Goal: Task Accomplishment & Management: Manage account settings

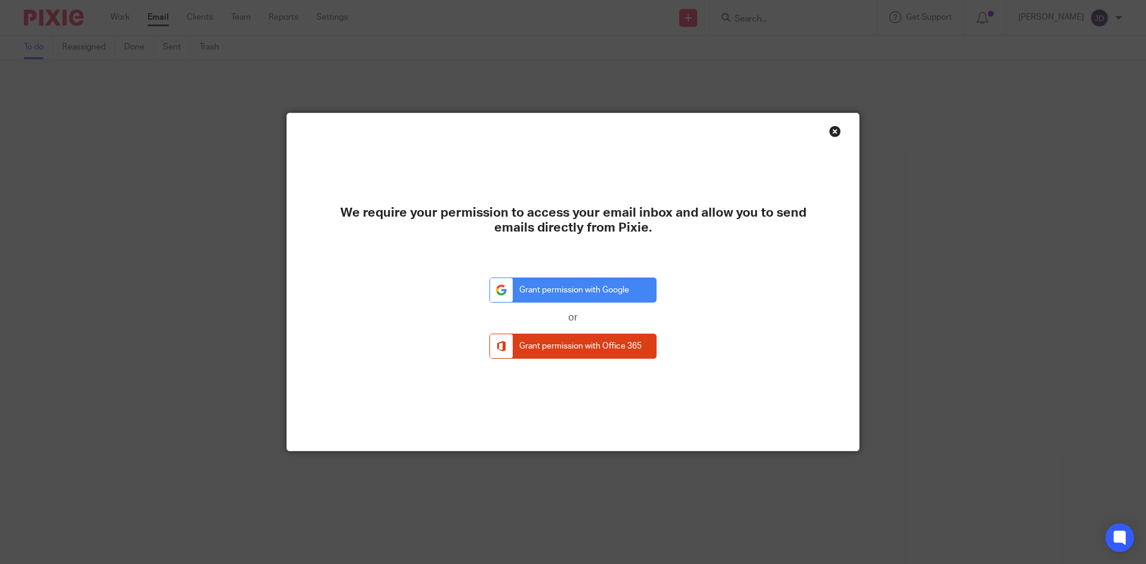
click at [833, 131] on div "Close this dialog window" at bounding box center [835, 131] width 12 height 12
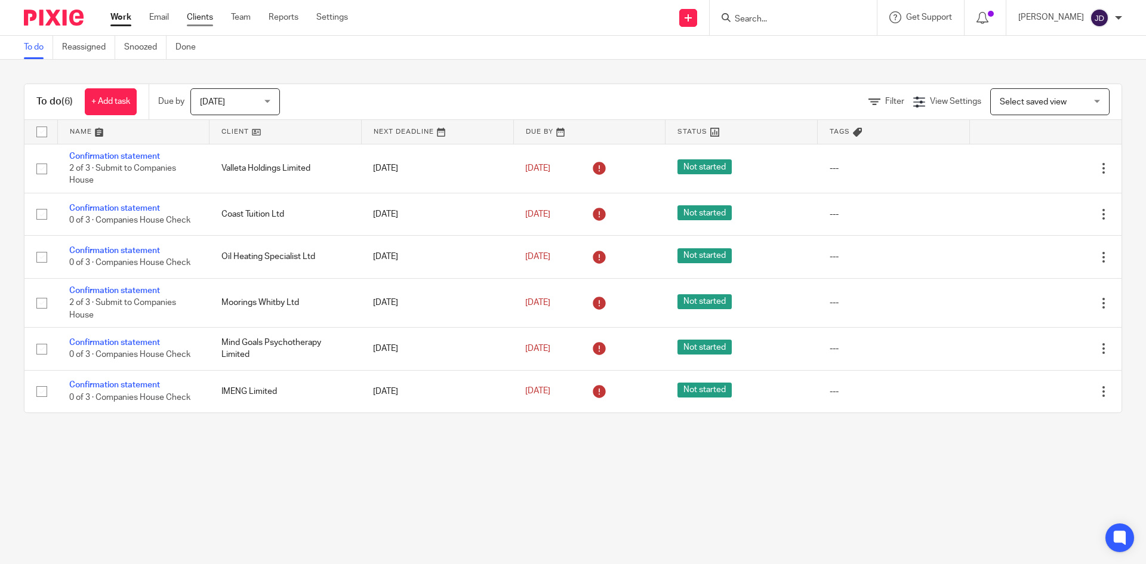
click at [199, 16] on link "Clients" at bounding box center [200, 17] width 26 height 12
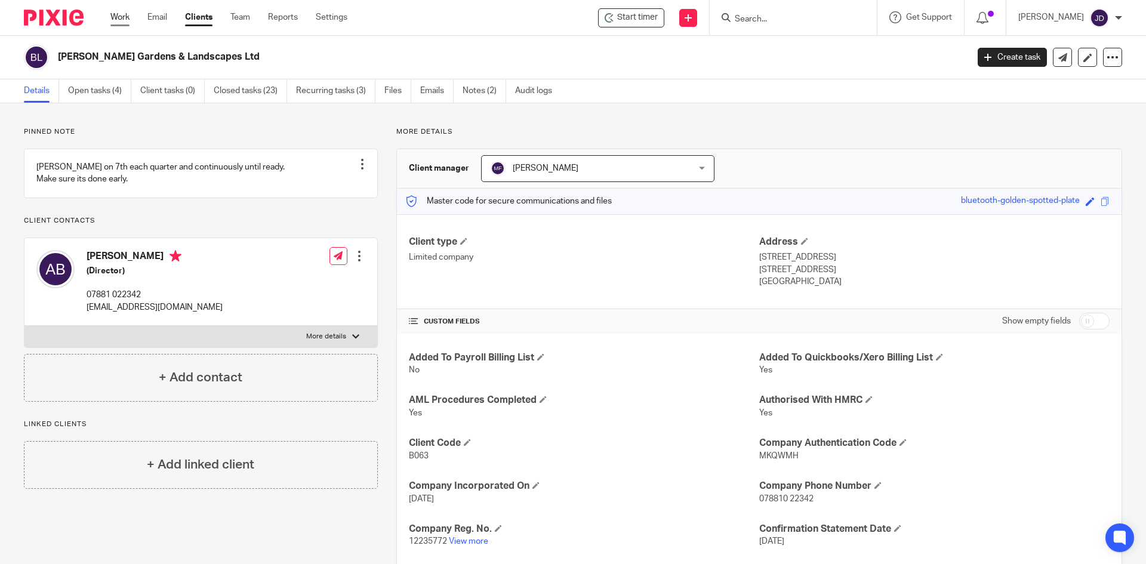
click at [112, 23] on link "Work" at bounding box center [119, 17] width 19 height 12
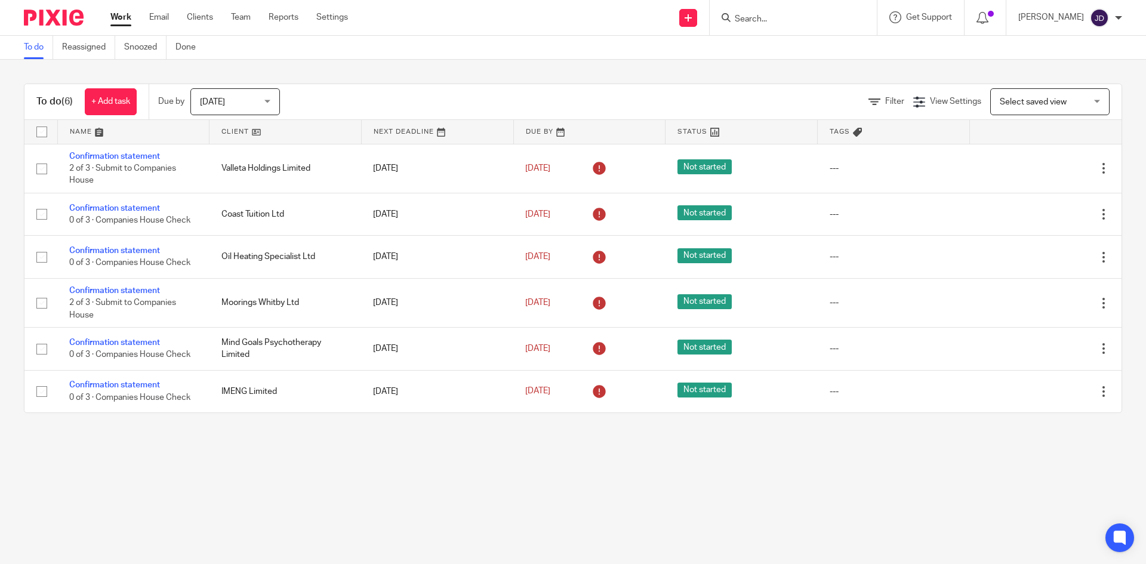
click at [779, 15] on input "Search" at bounding box center [787, 19] width 107 height 11
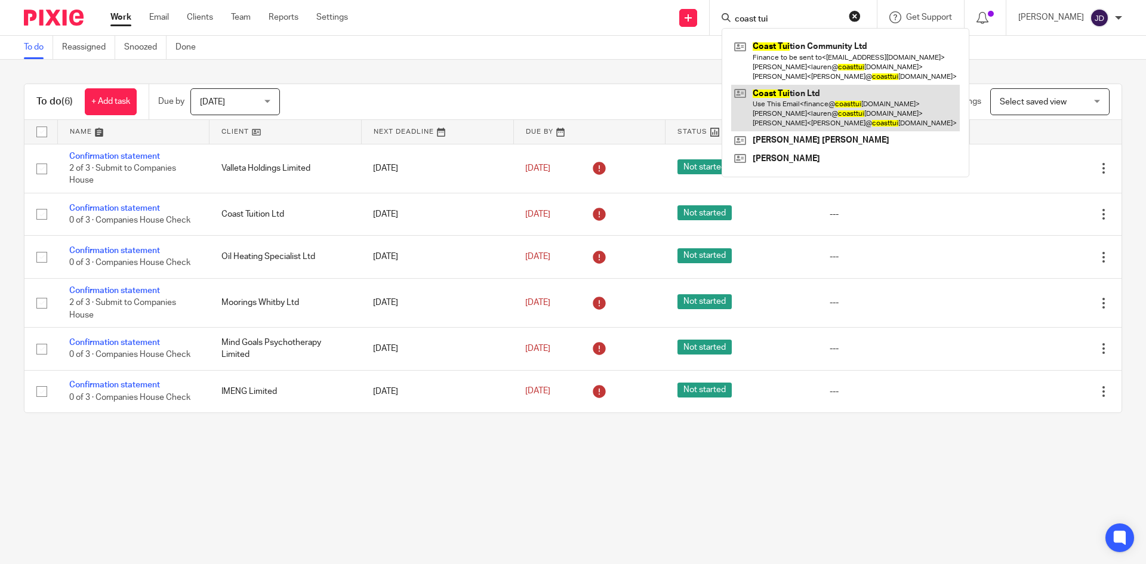
type input "coast tui"
click at [825, 102] on link at bounding box center [845, 108] width 229 height 47
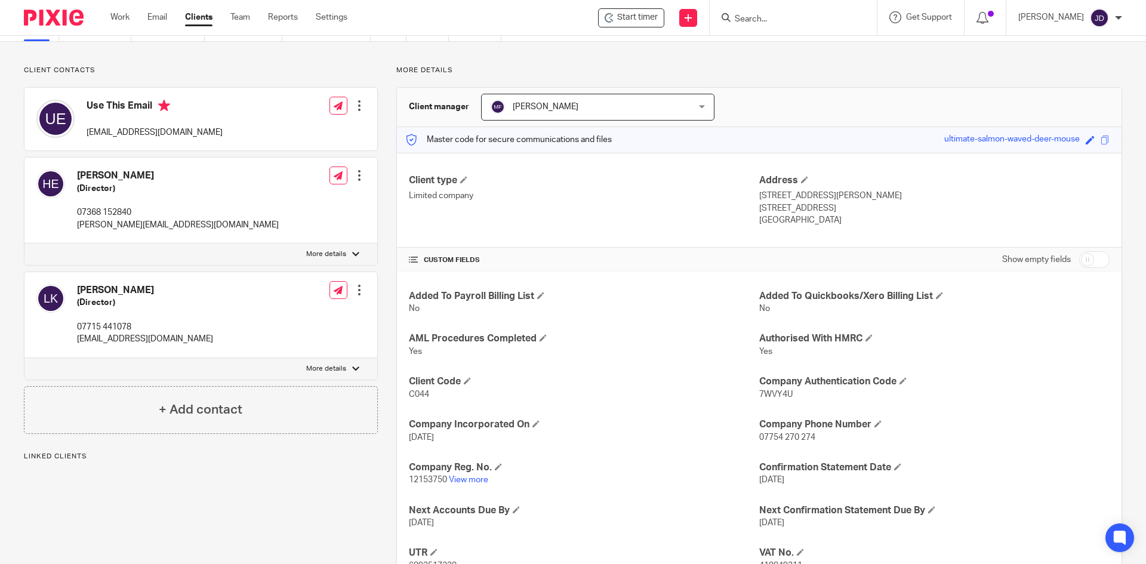
scroll to position [119, 0]
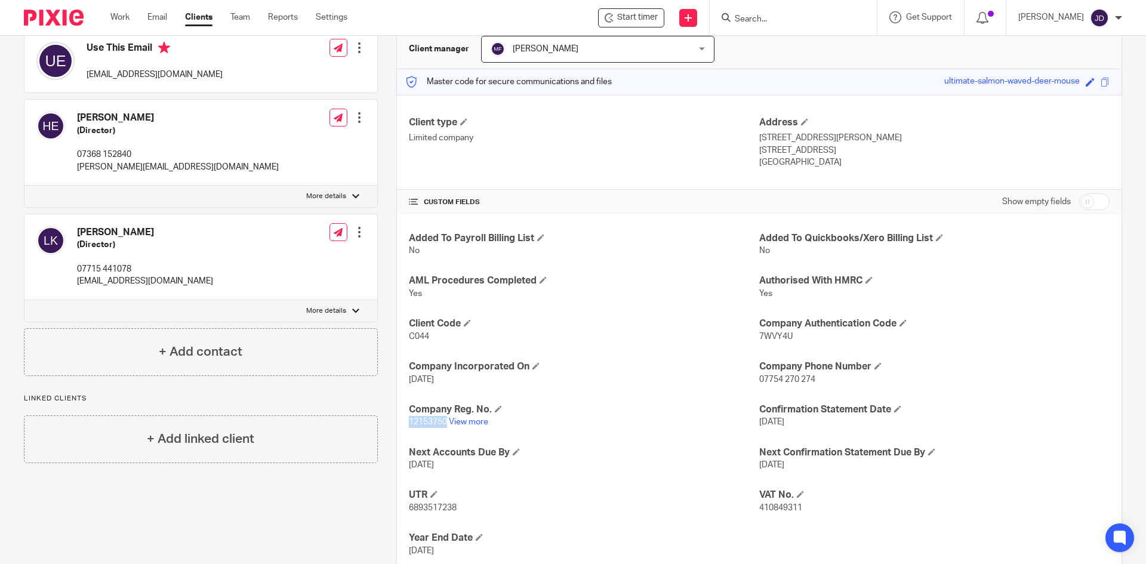
drag, startPoint x: 407, startPoint y: 420, endPoint x: 444, endPoint y: 427, distance: 37.0
click at [444, 427] on p "12153750 View more" at bounding box center [584, 422] width 350 height 12
copy span "12153750"
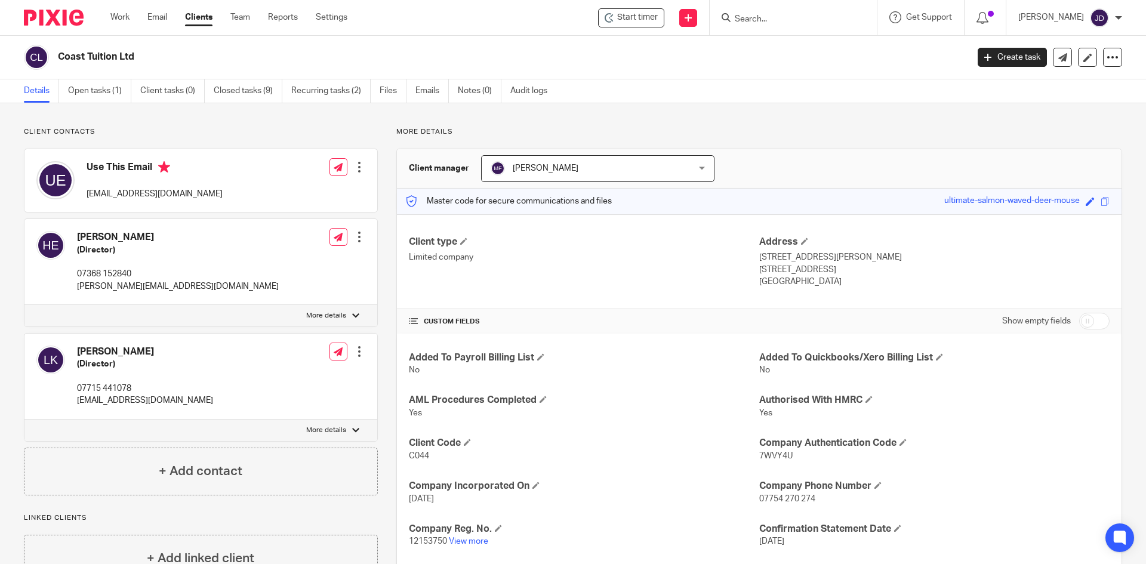
click at [230, 133] on p "Client contacts" at bounding box center [201, 132] width 354 height 10
click at [124, 19] on link "Work" at bounding box center [119, 17] width 19 height 12
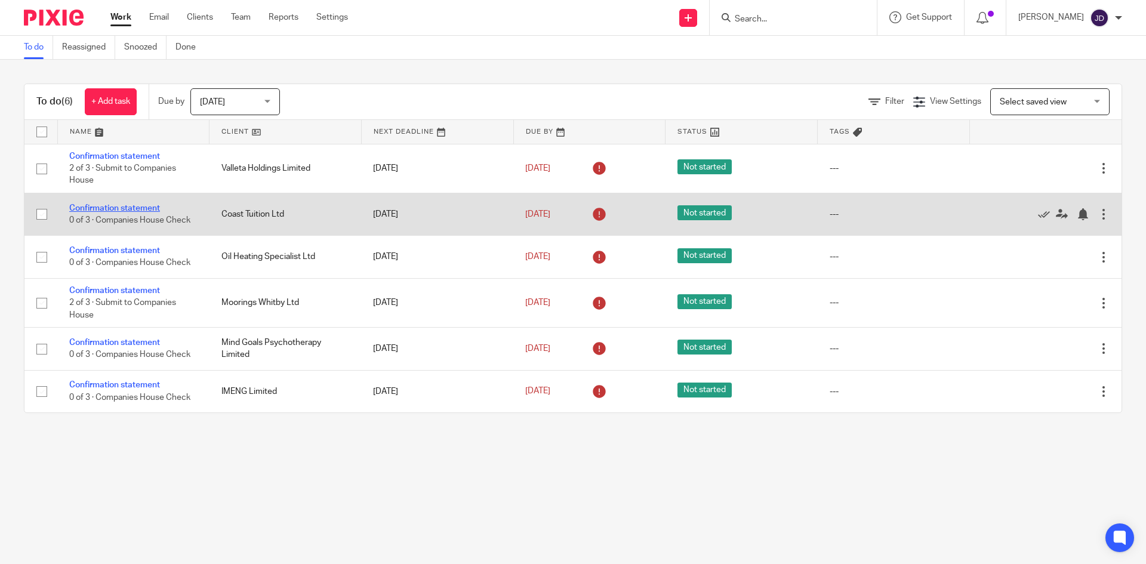
click at [105, 205] on link "Confirmation statement" at bounding box center [114, 208] width 91 height 8
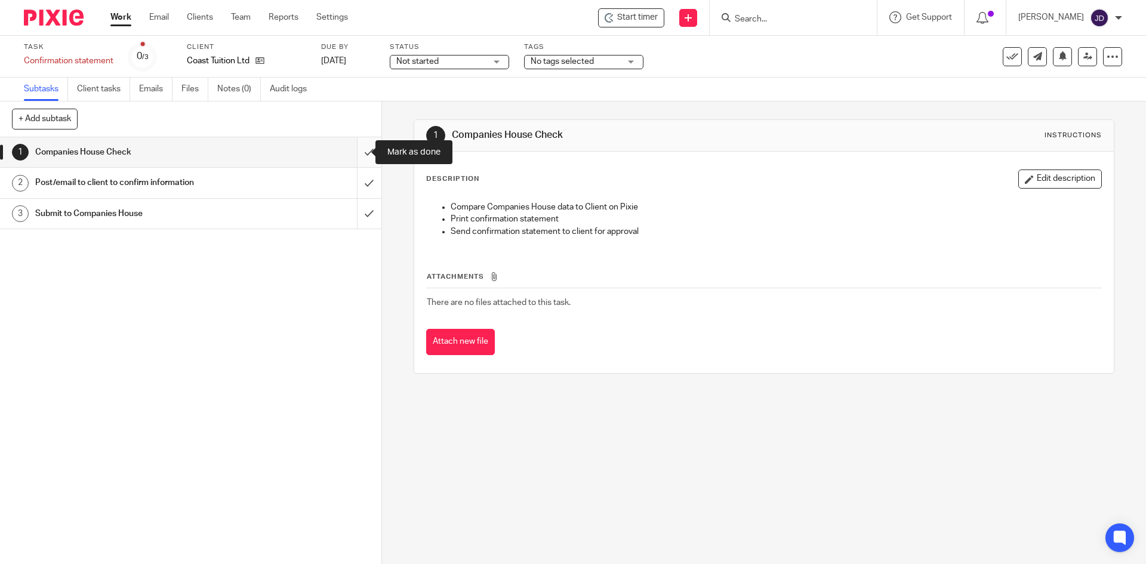
click at [361, 147] on input "submit" at bounding box center [191, 152] width 382 height 30
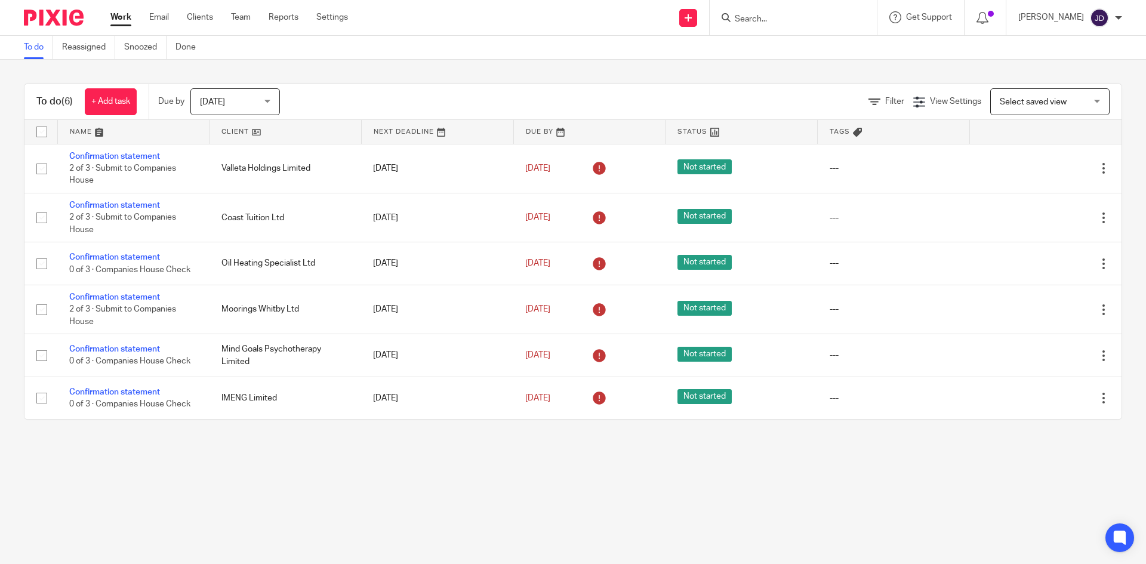
click at [800, 7] on div at bounding box center [793, 17] width 167 height 35
click at [806, 14] on input "Search" at bounding box center [787, 19] width 107 height 11
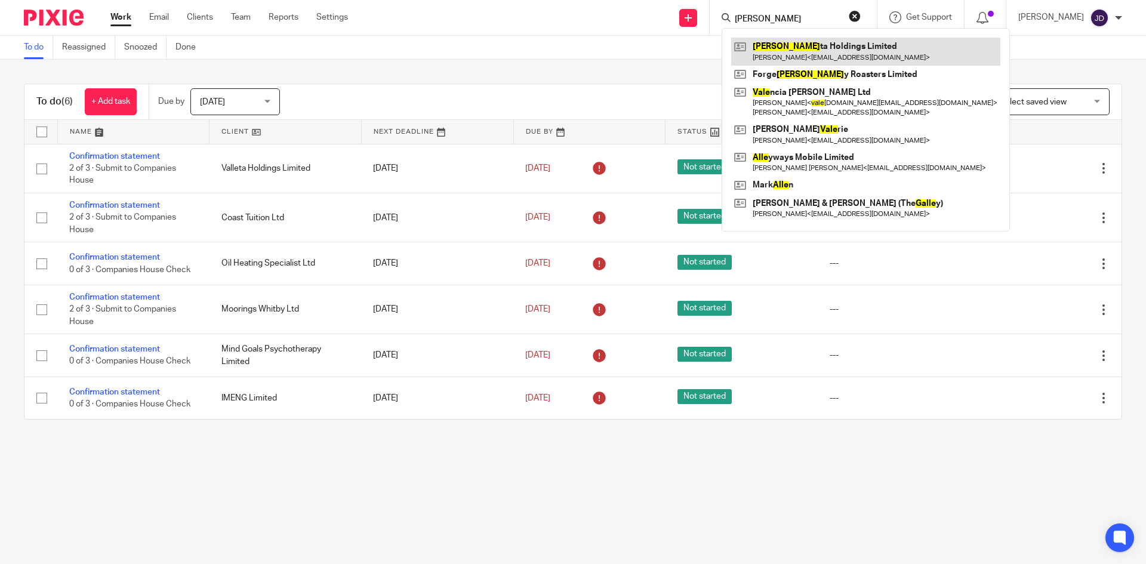
type input "valle"
click at [804, 55] on link at bounding box center [865, 51] width 269 height 27
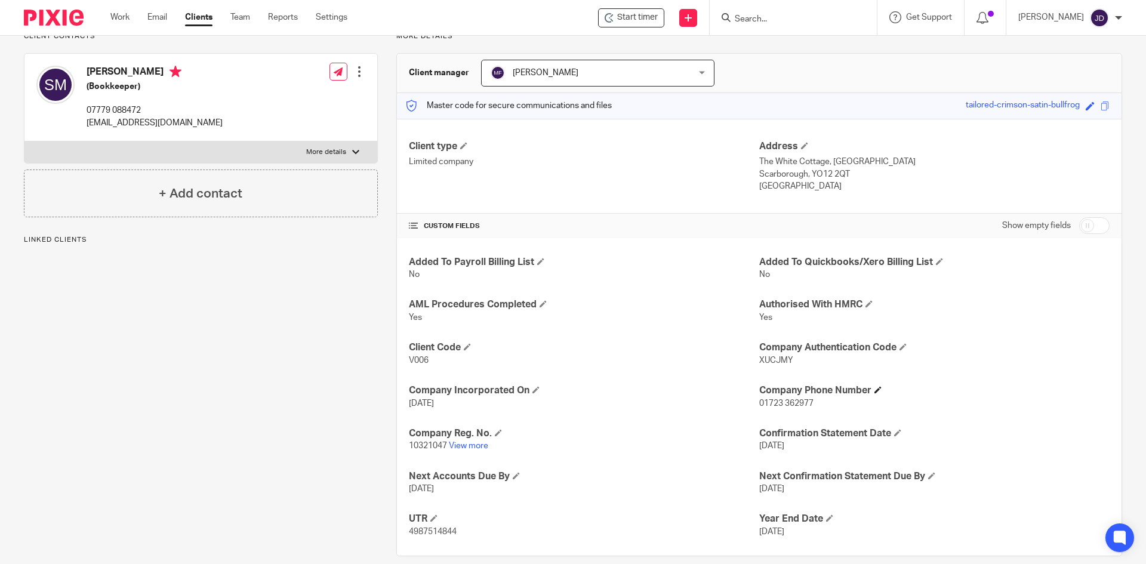
scroll to position [112, 0]
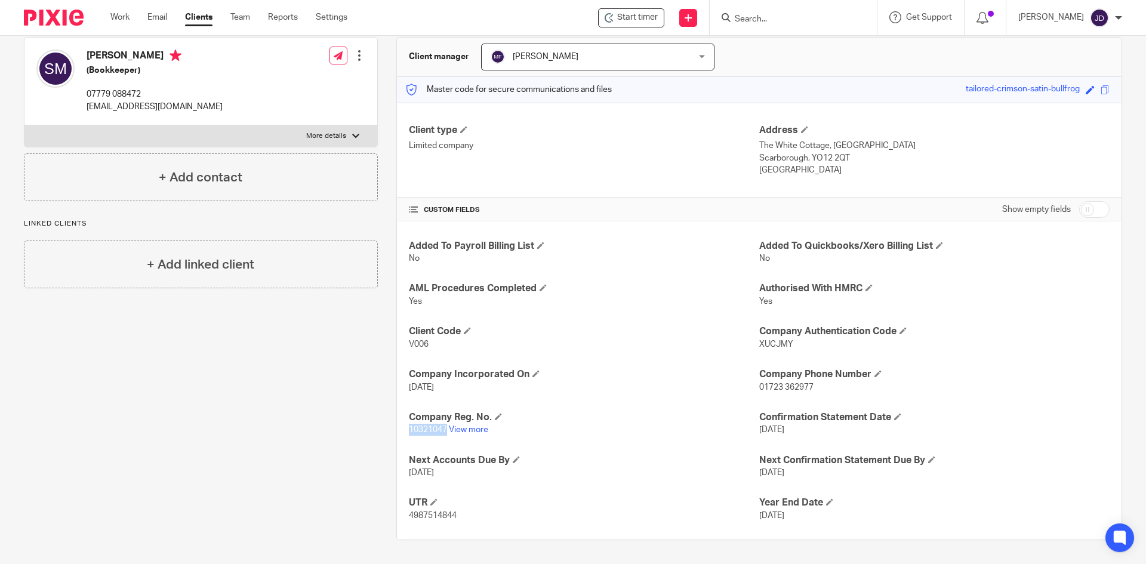
drag, startPoint x: 407, startPoint y: 427, endPoint x: 444, endPoint y: 430, distance: 36.6
click at [444, 430] on span "10321047" at bounding box center [428, 430] width 38 height 8
copy span "10321047"
click at [768, 17] on input "Search" at bounding box center [787, 19] width 107 height 11
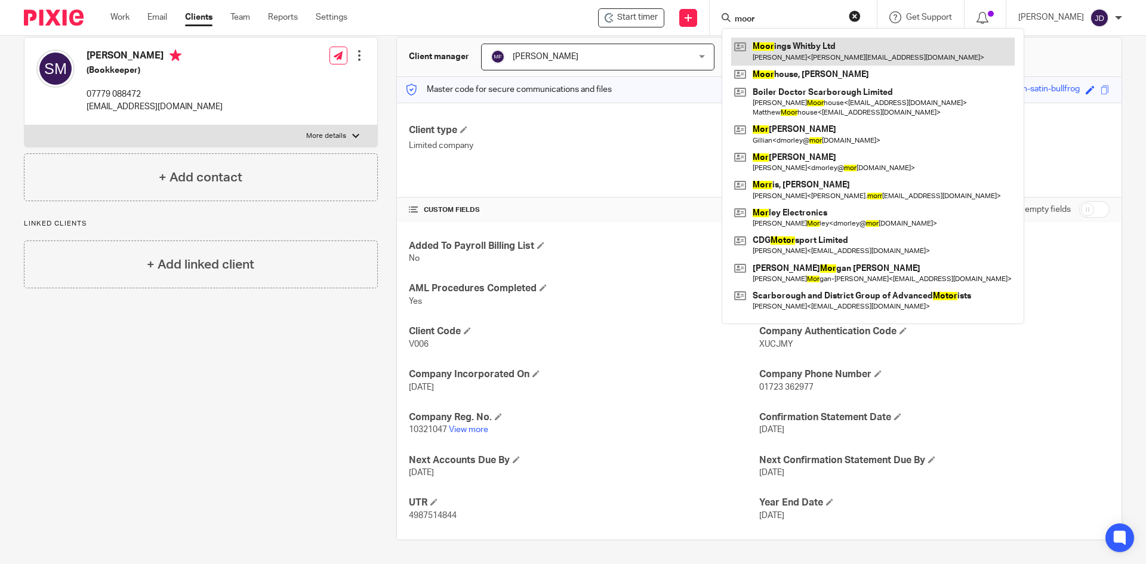
type input "moor"
click at [851, 47] on link at bounding box center [873, 51] width 284 height 27
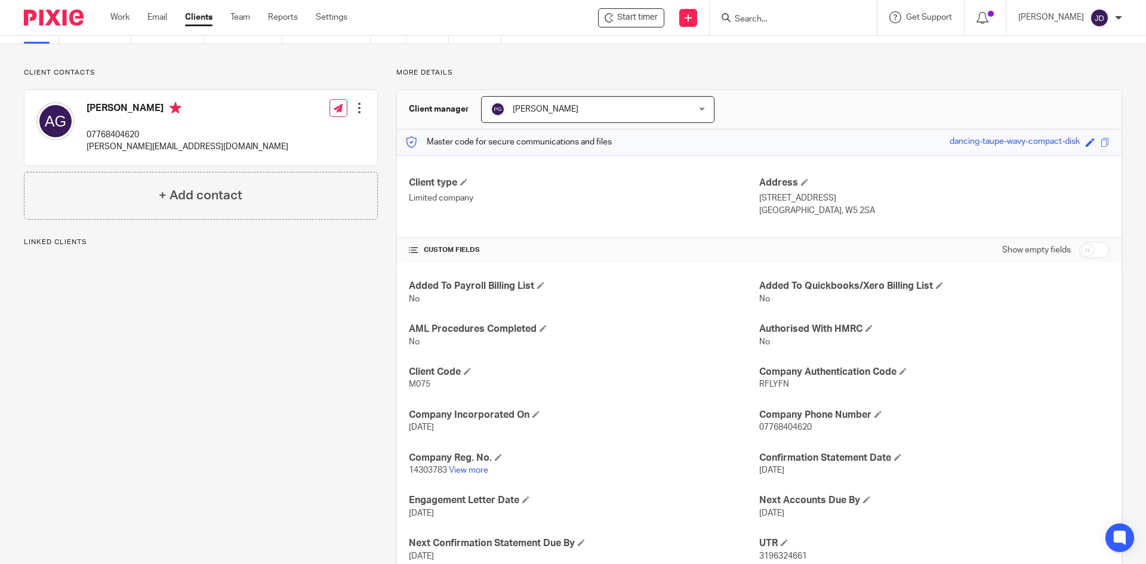
scroll to position [143, 0]
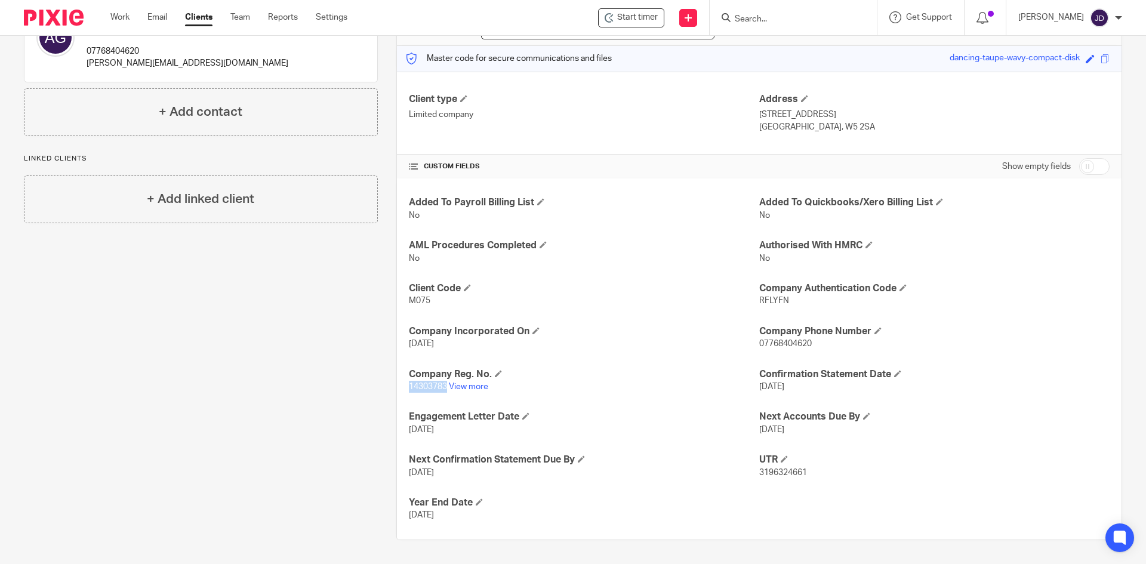
drag, startPoint x: 407, startPoint y: 384, endPoint x: 444, endPoint y: 388, distance: 37.8
click at [444, 388] on span "14303783" at bounding box center [428, 387] width 38 height 8
copy span "14303783"
click at [119, 20] on link "Work" at bounding box center [119, 17] width 19 height 12
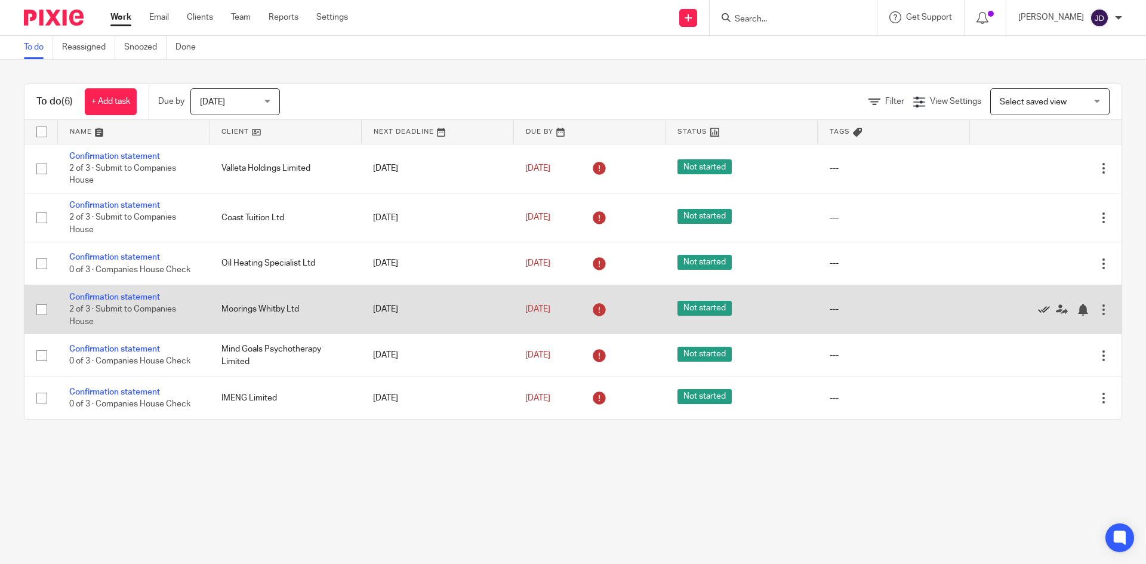
click at [1038, 309] on icon at bounding box center [1044, 310] width 12 height 12
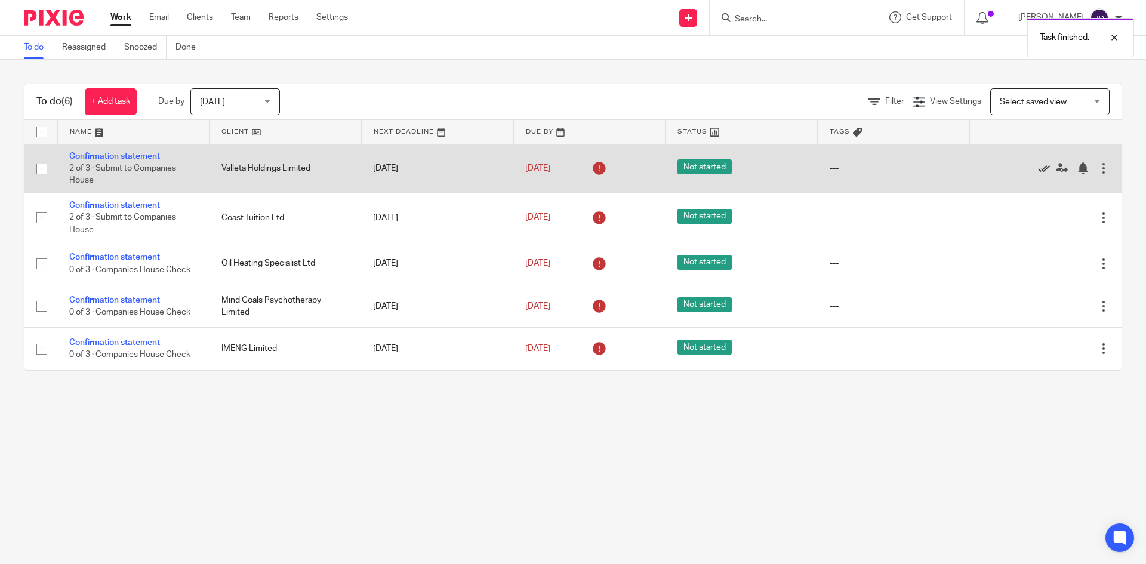
click at [1038, 169] on icon at bounding box center [1044, 168] width 12 height 12
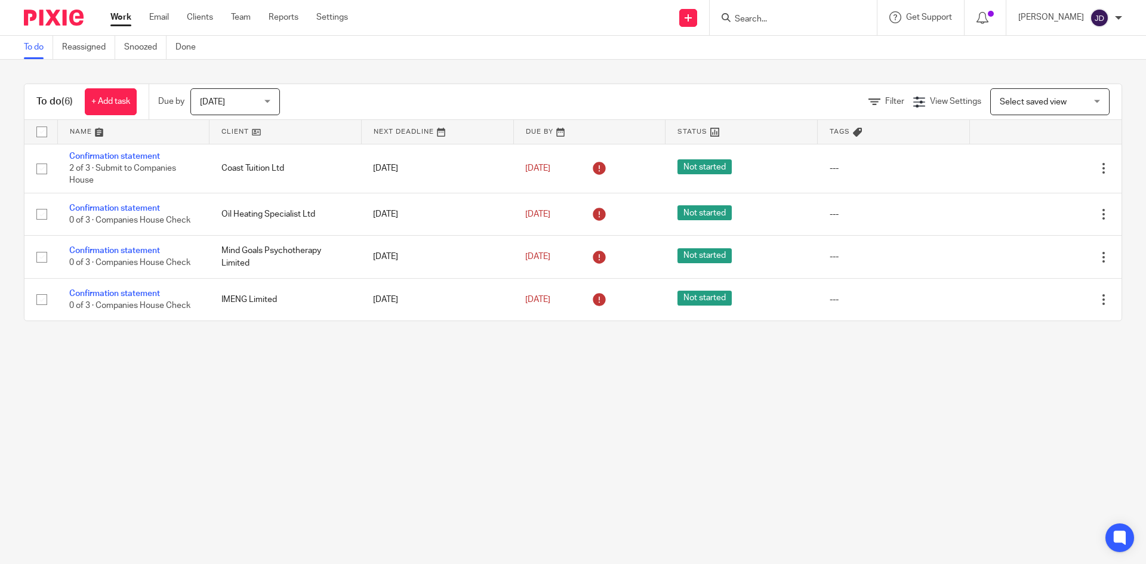
click at [766, 15] on input "Search" at bounding box center [787, 19] width 107 height 11
type input "oil"
click at [795, 47] on link at bounding box center [836, 51] width 210 height 27
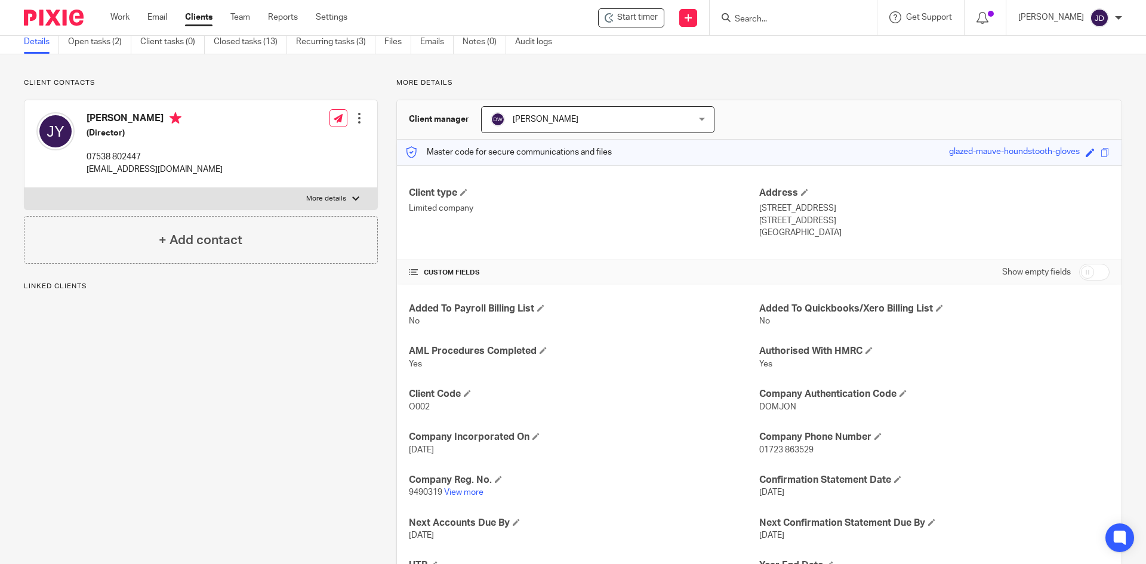
scroll to position [112, 0]
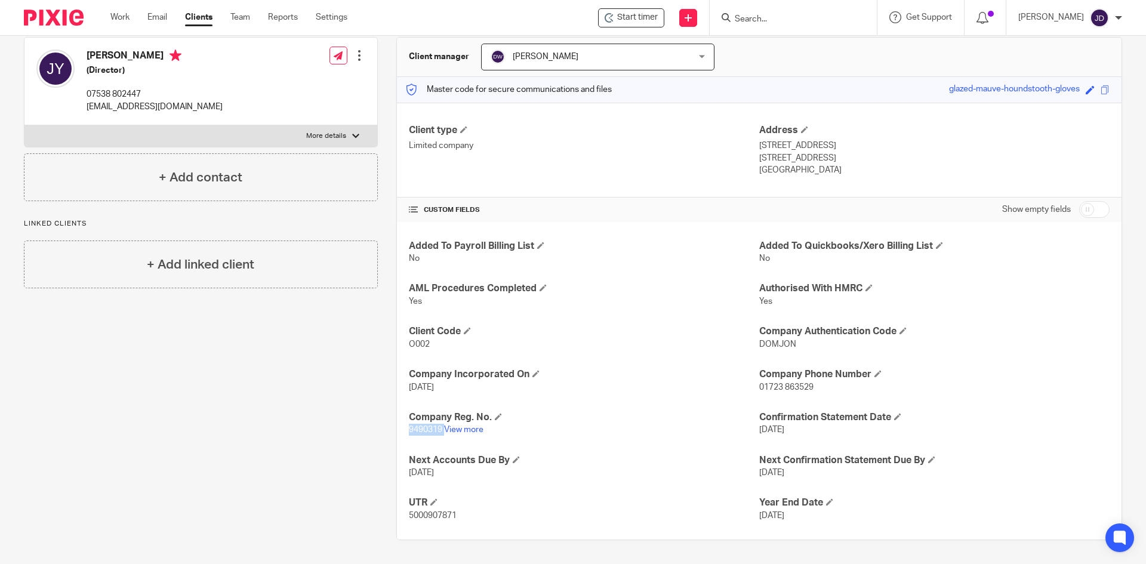
drag, startPoint x: 407, startPoint y: 430, endPoint x: 441, endPoint y: 435, distance: 34.4
click at [441, 435] on p "9490319 View more" at bounding box center [584, 430] width 350 height 12
click at [441, 344] on p "O002" at bounding box center [584, 345] width 350 height 12
drag, startPoint x: 407, startPoint y: 430, endPoint x: 439, endPoint y: 432, distance: 32.3
click at [439, 432] on span "9490319" at bounding box center [425, 430] width 33 height 8
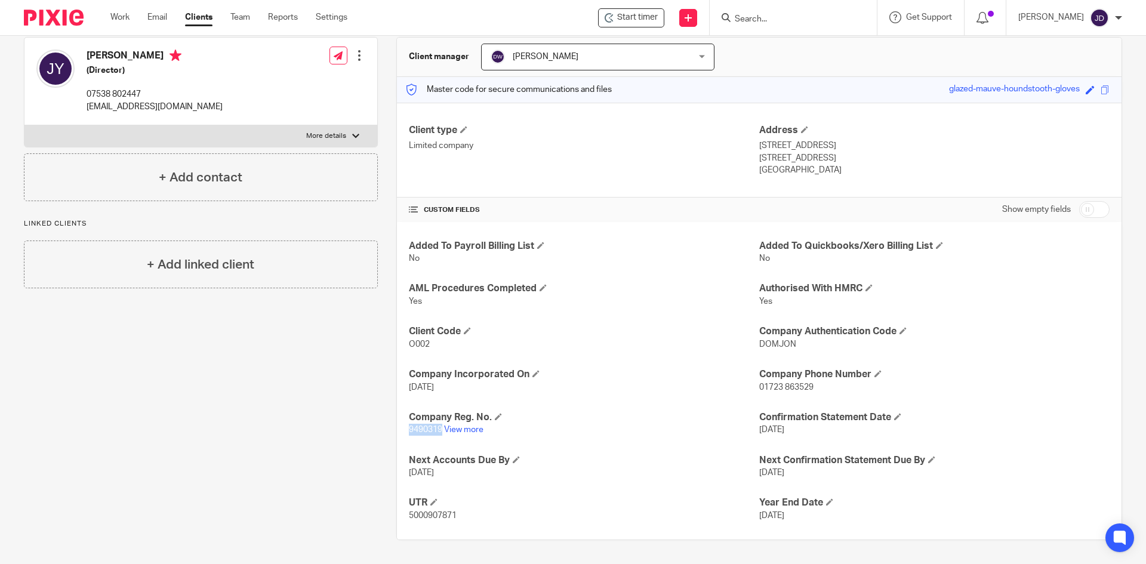
copy span "9490319"
click at [290, 389] on div "Client contacts John Yaxley (Director) 07538 802447 oilheating@outlook.com Edit…" at bounding box center [191, 278] width 373 height 525
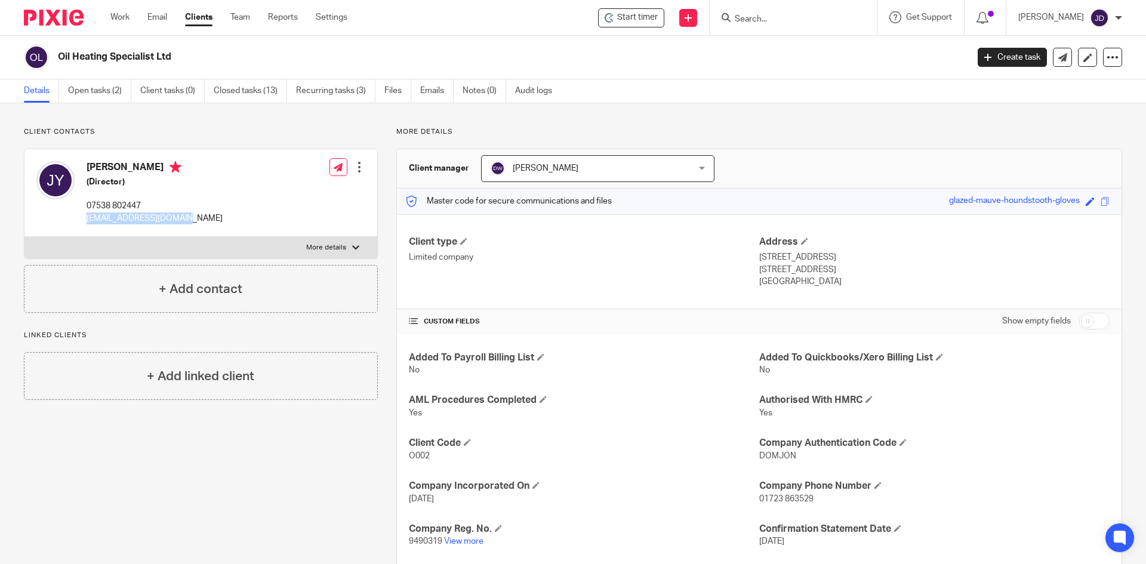
drag, startPoint x: 87, startPoint y: 219, endPoint x: 198, endPoint y: 230, distance: 112.2
click at [198, 230] on div "John Yaxley (Director) 07538 802447 oilheating@outlook.com Edit contact Create …" at bounding box center [200, 193] width 353 height 88
copy p "oilheating@outlook.com"
click at [148, 459] on div "Client contacts John Yaxley (Director) 07538 802447 oilheating@outlook.com Edit…" at bounding box center [191, 389] width 373 height 525
click at [119, 23] on link "Work" at bounding box center [119, 17] width 19 height 12
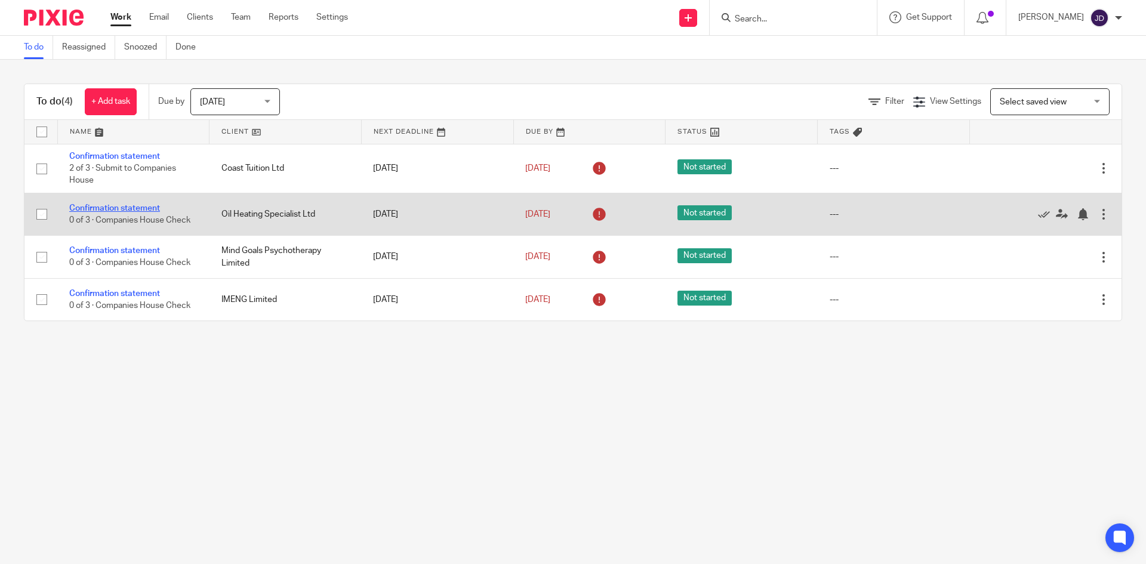
click at [136, 207] on link "Confirmation statement" at bounding box center [114, 208] width 91 height 8
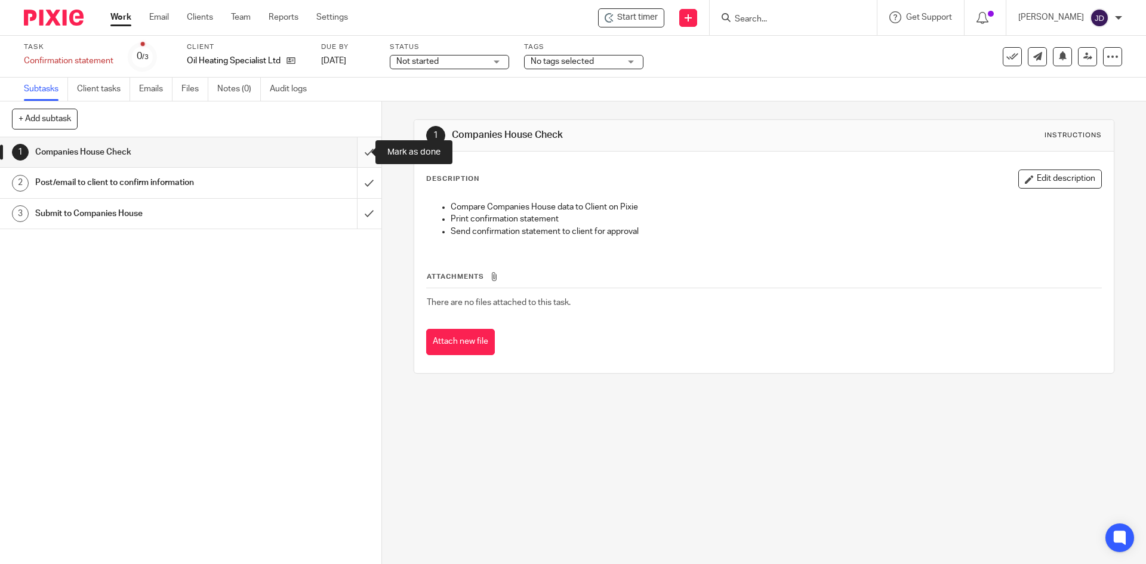
click at [358, 161] on input "submit" at bounding box center [191, 152] width 382 height 30
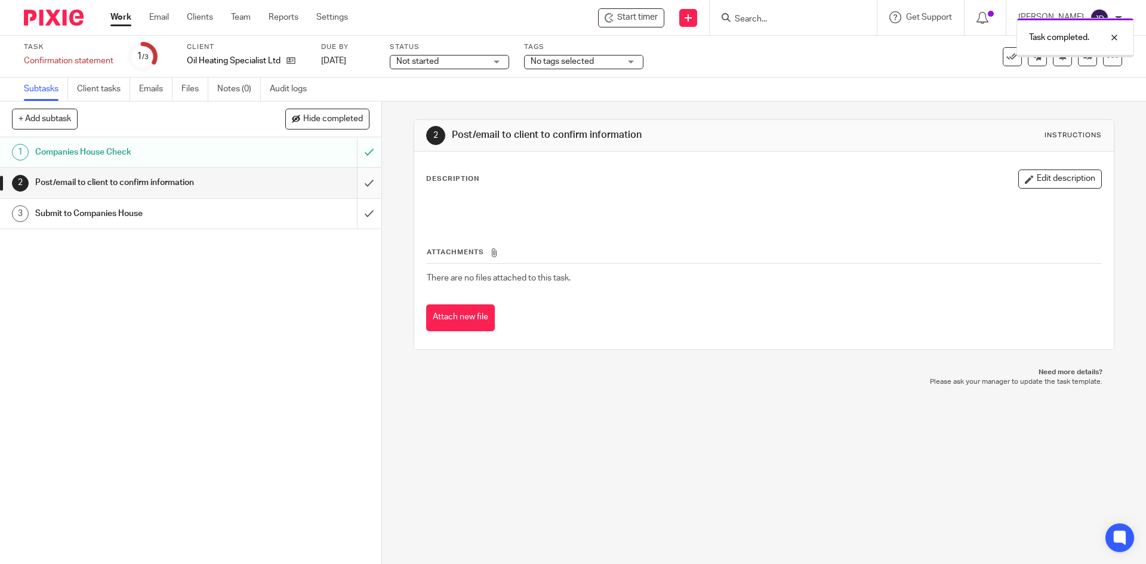
click at [359, 187] on input "submit" at bounding box center [191, 183] width 382 height 30
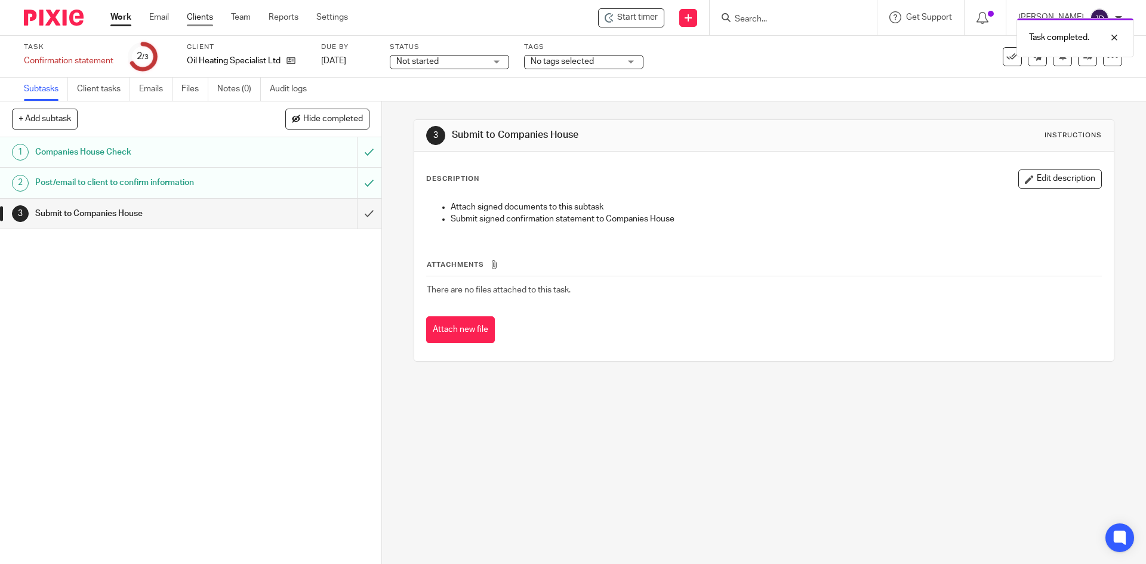
click at [196, 20] on link "Clients" at bounding box center [200, 17] width 26 height 12
